Goal: Task Accomplishment & Management: Manage account settings

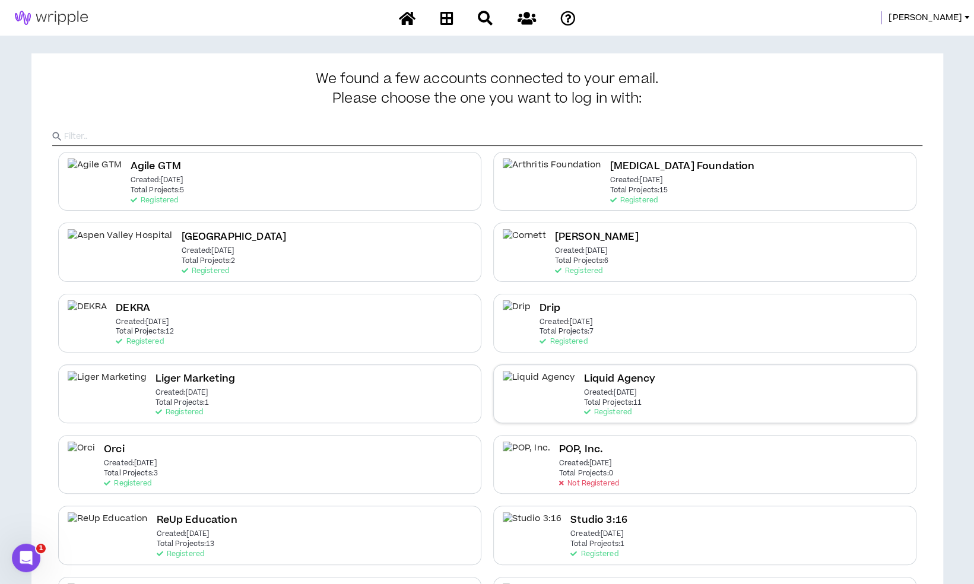
click at [615, 381] on div "Liquid Agency Created: Apr 7 2025 Total Projects: 11 Registered" at bounding box center [704, 393] width 423 height 59
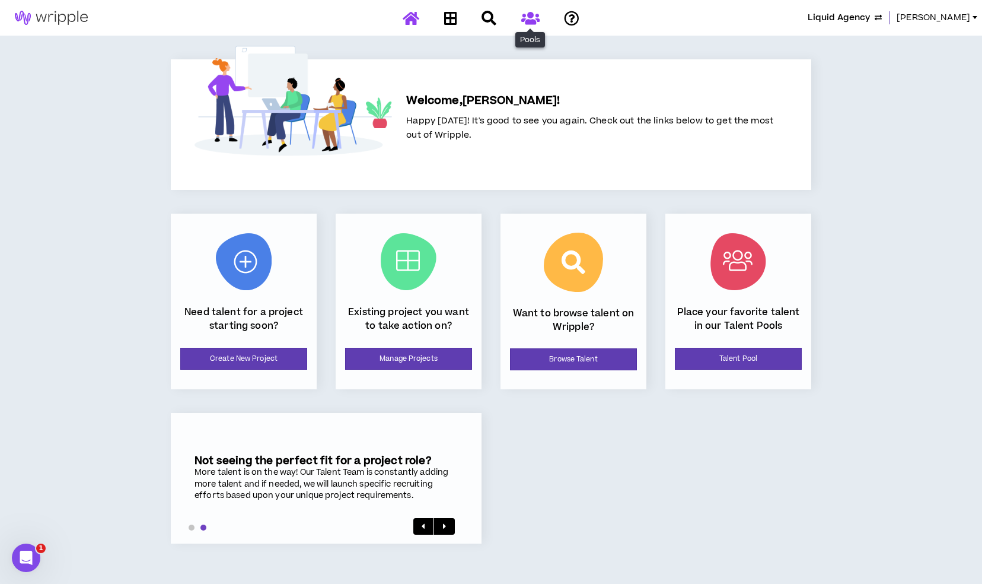
click at [532, 17] on icon at bounding box center [530, 18] width 18 height 15
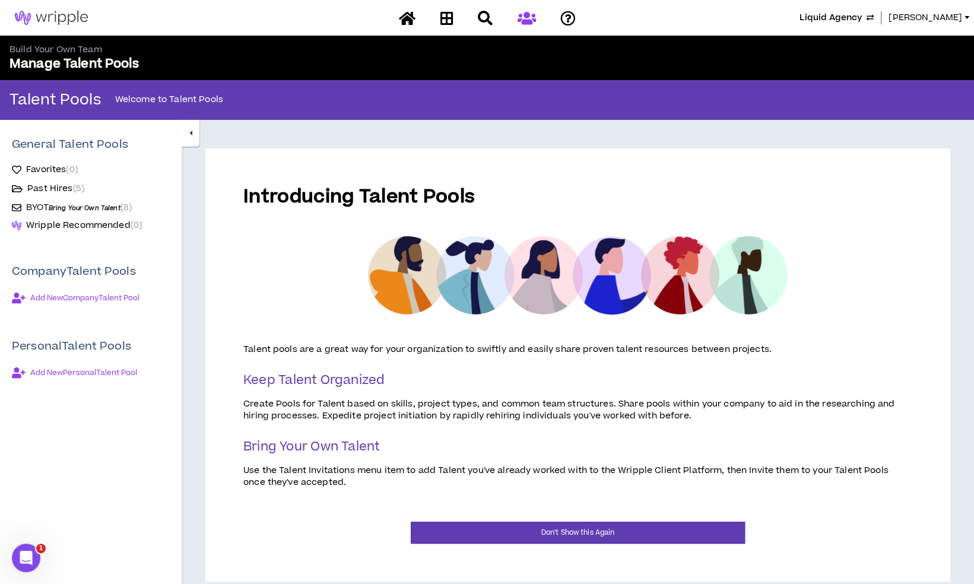
click at [103, 211] on span "Bring Your Own Talent" at bounding box center [85, 207] width 72 height 9
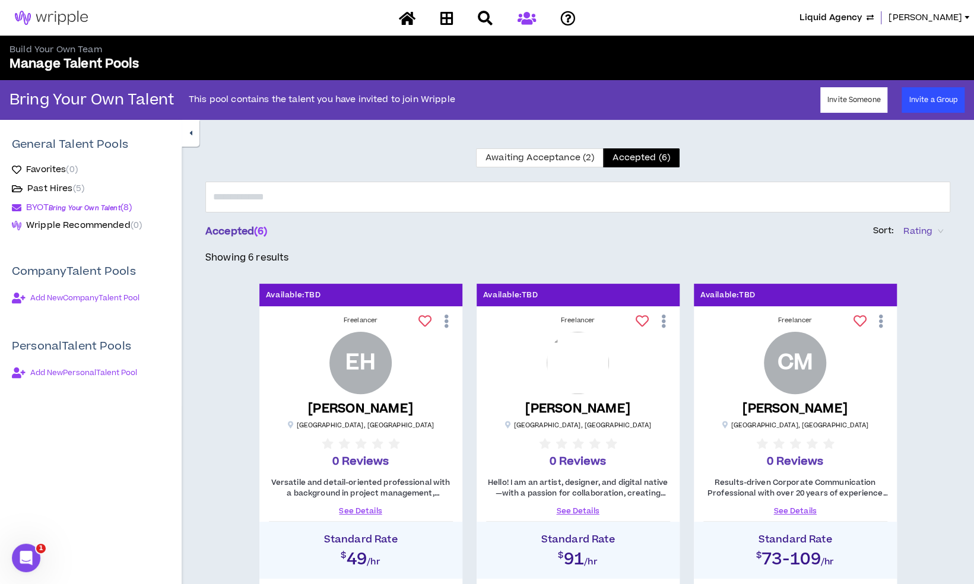
click at [539, 152] on span "Awaiting Acceptance (2)" at bounding box center [539, 157] width 109 height 12
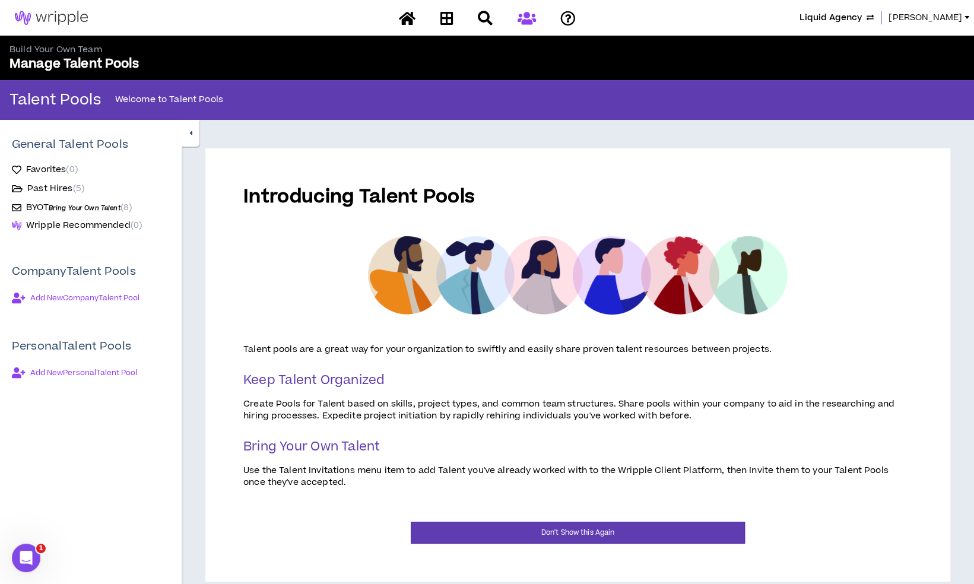
click at [933, 17] on span "Mason" at bounding box center [925, 17] width 74 height 13
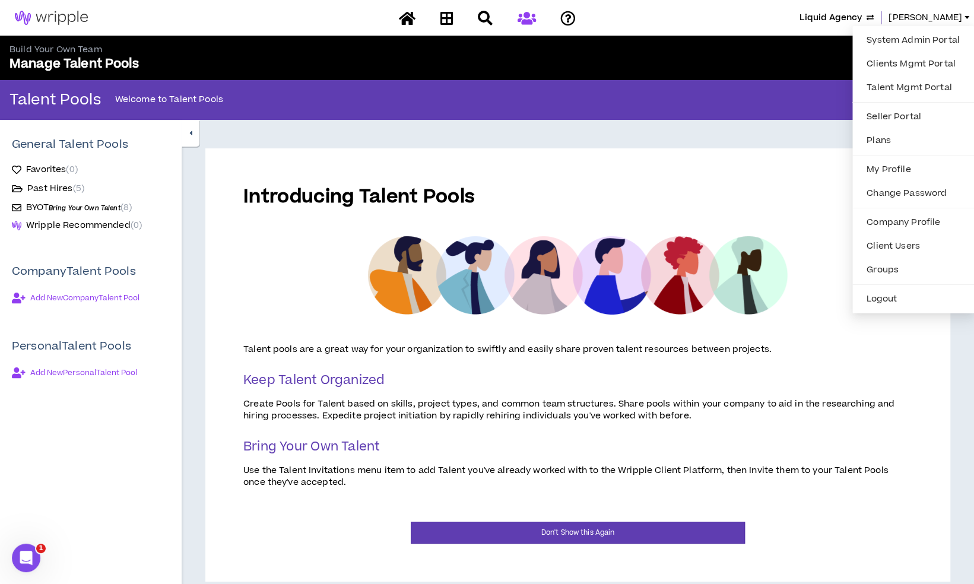
click at [911, 27] on ul "System Admin Portal Clients Mgmt Portal Talent Mgmt Portal Seller Portal Plans …" at bounding box center [913, 169] width 122 height 287
click at [909, 32] on link "System Admin Portal" at bounding box center [912, 40] width 107 height 18
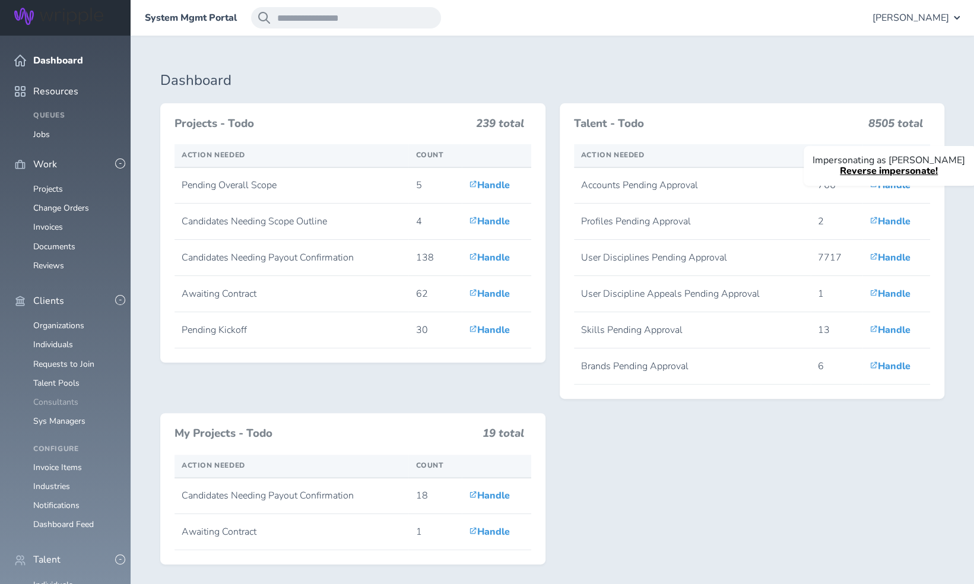
click at [66, 396] on link "Consultants" at bounding box center [55, 401] width 45 height 11
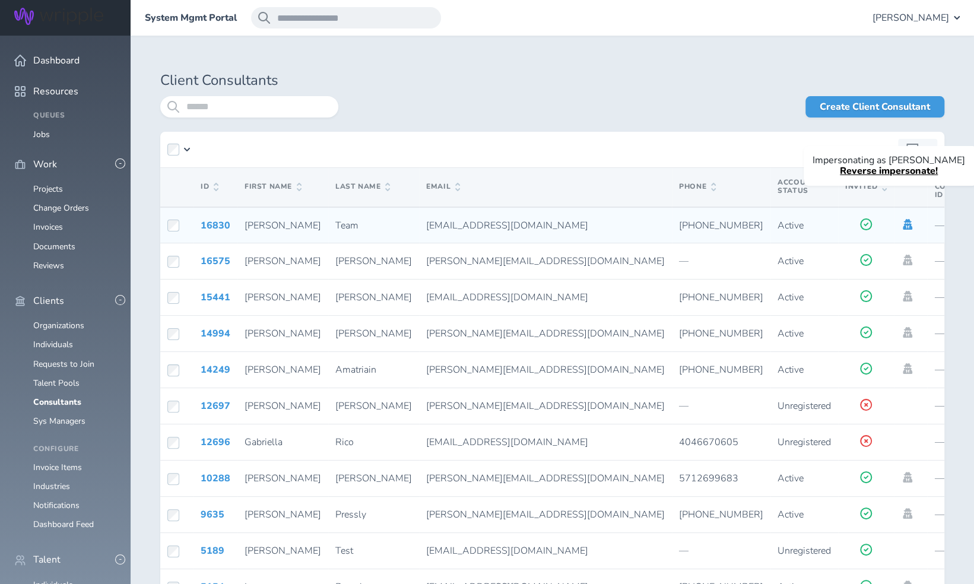
click at [901, 219] on icon at bounding box center [907, 224] width 13 height 11
